Goal: Navigation & Orientation: Find specific page/section

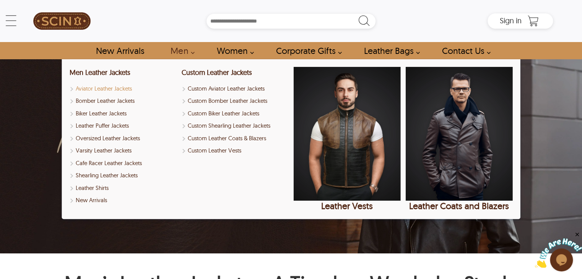
click at [116, 88] on link "Aviator Leather Jackets" at bounding box center [122, 89] width 107 height 9
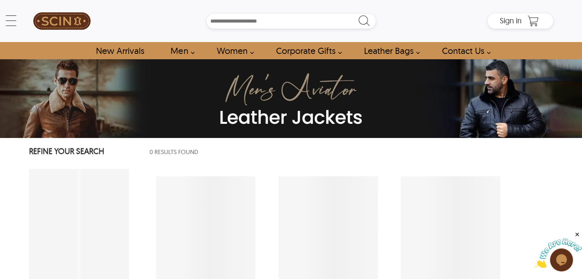
select select "********"
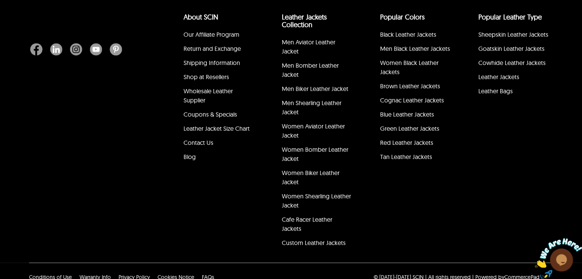
scroll to position [1740, 0]
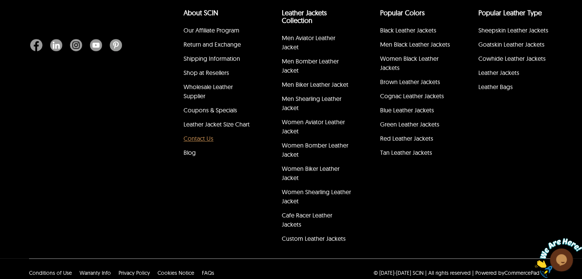
click at [202, 140] on link "Contact Us" at bounding box center [199, 139] width 30 height 8
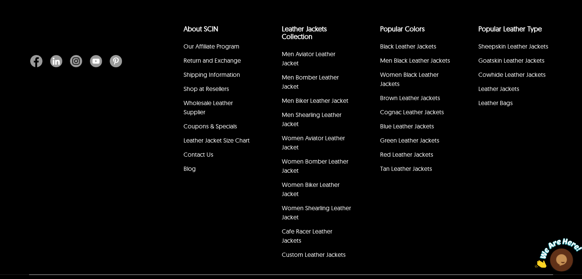
scroll to position [330, 0]
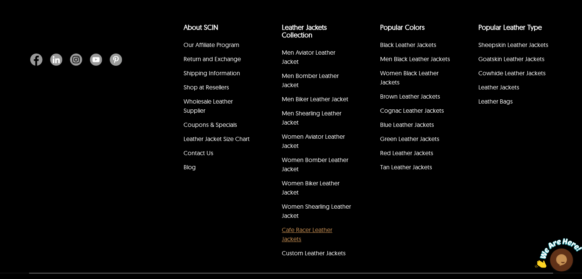
click at [293, 226] on link "Cafe Racer Leather Jackets" at bounding box center [307, 234] width 50 height 17
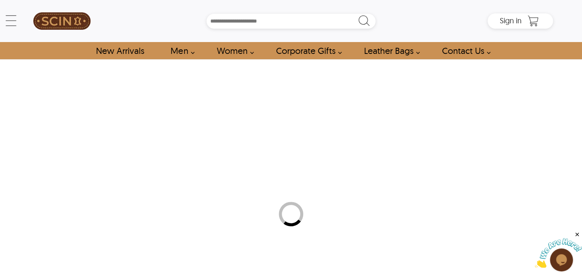
select select "********"
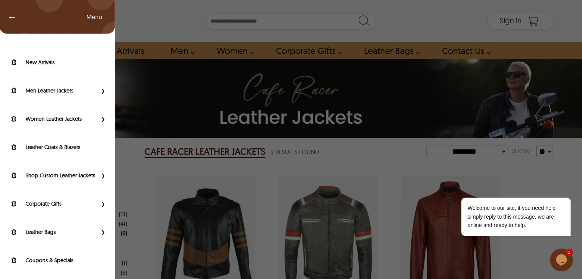
click at [29, 22] on div "← Menu New Arrivals Men Leather Jackets Aviator Leather Jackets Bomber Leather …" at bounding box center [291, 21] width 524 height 42
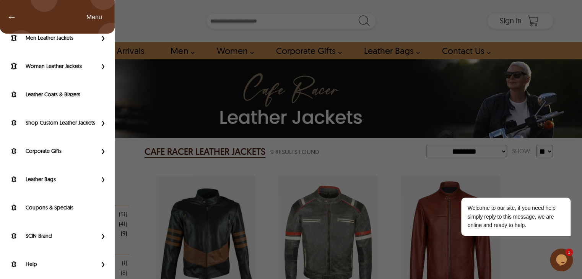
scroll to position [63, 0]
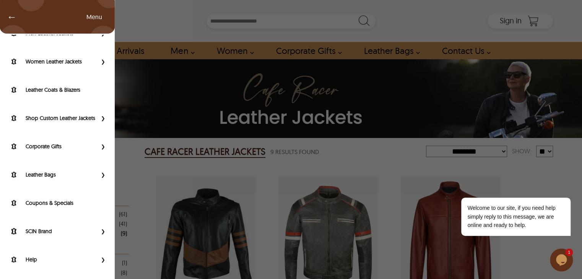
click at [97, 230] on span "Primary Side Menu" at bounding box center [102, 232] width 10 height 8
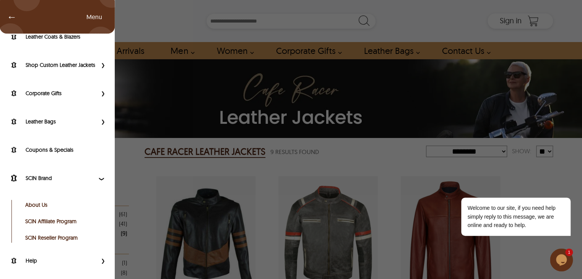
scroll to position [118, 0]
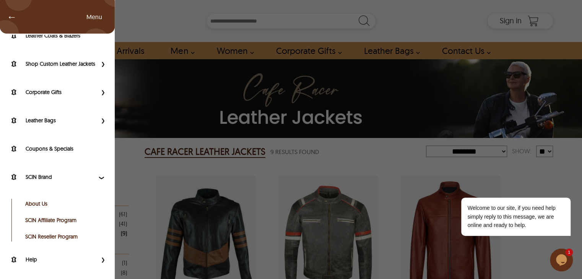
click at [42, 204] on link "About Us" at bounding box center [63, 204] width 77 height 8
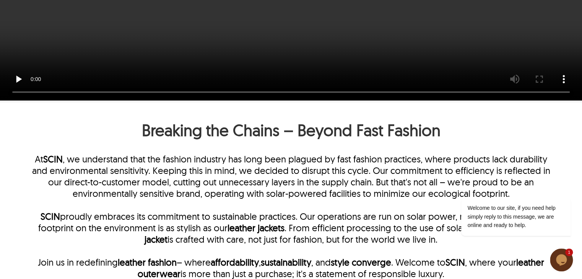
scroll to position [1112, 0]
